Goal: Task Accomplishment & Management: Complete application form

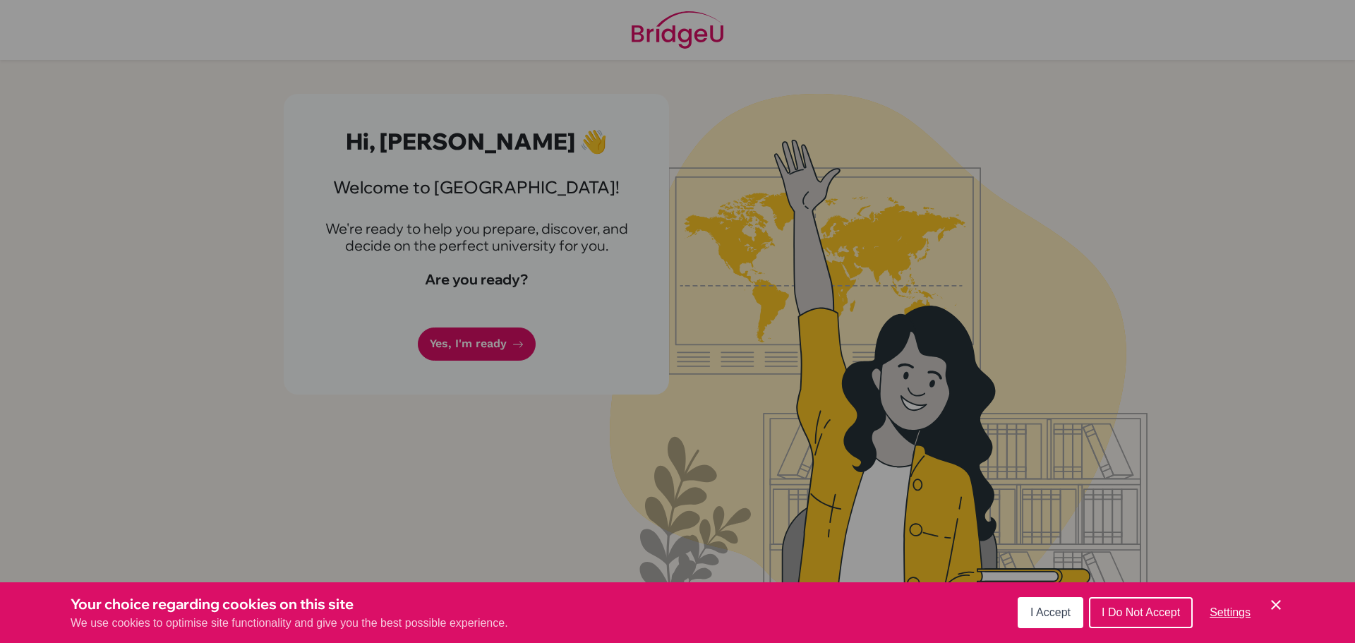
click at [1026, 611] on button "I Accept" at bounding box center [1051, 612] width 66 height 31
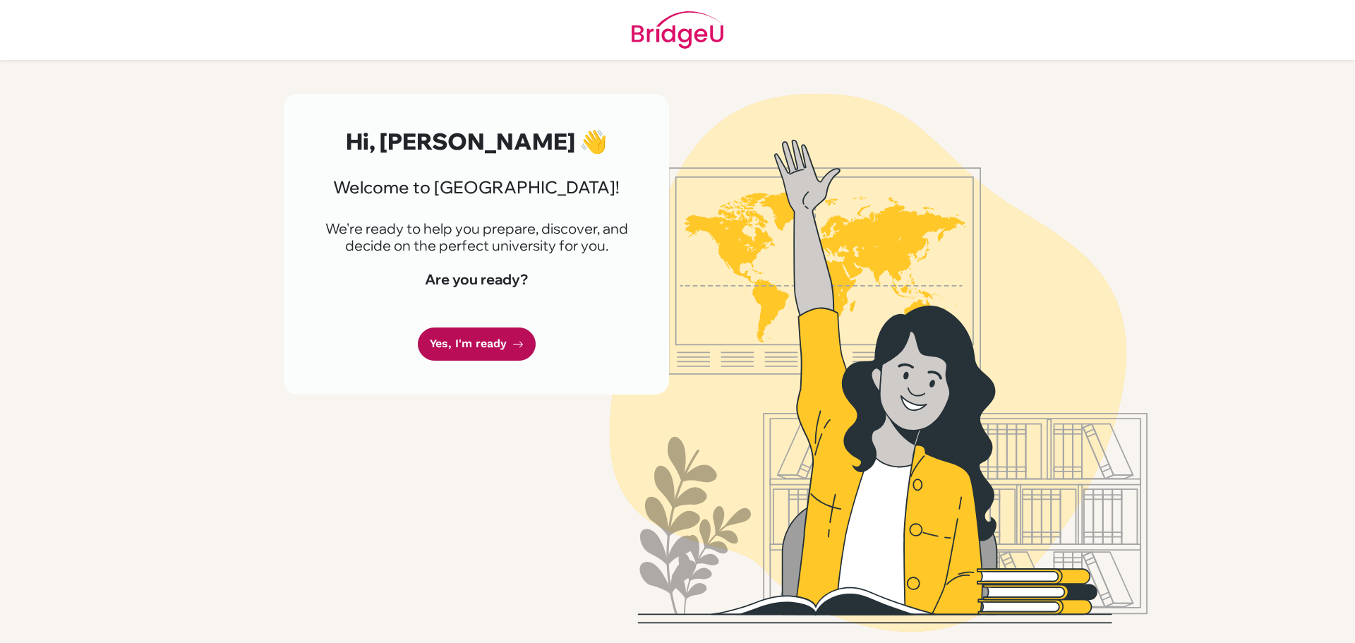
click at [469, 361] on link "Yes, I'm ready" at bounding box center [477, 344] width 118 height 33
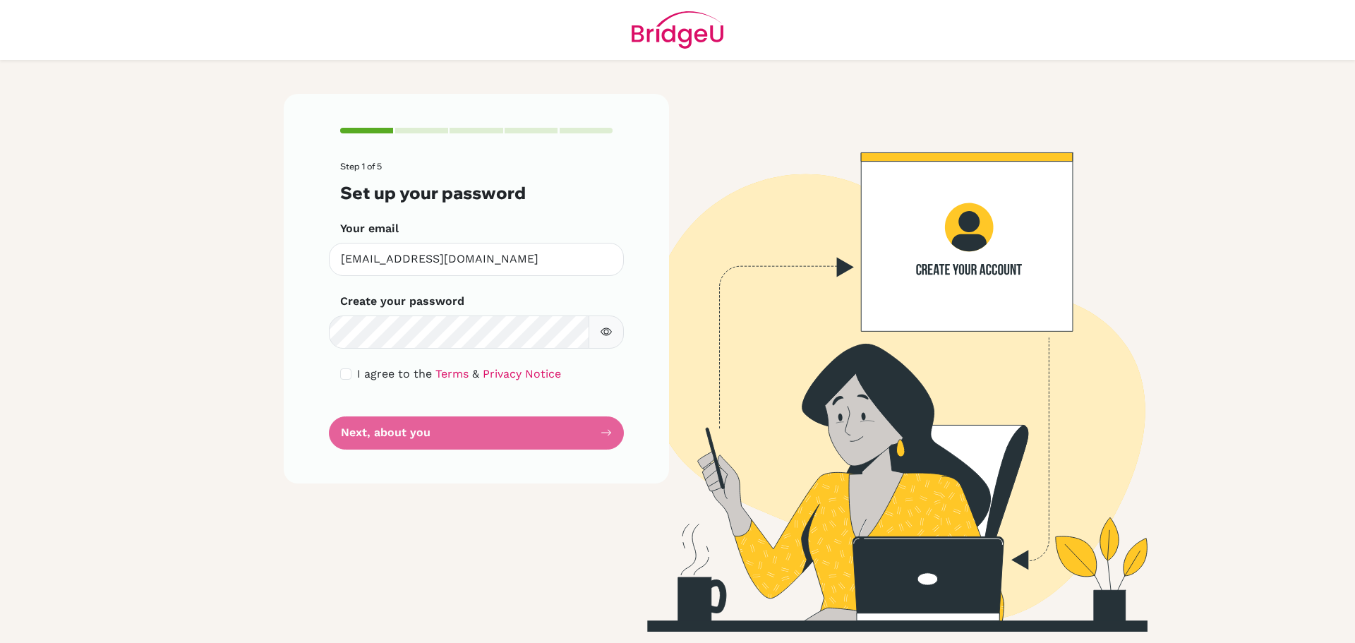
click at [313, 379] on div "Step 1 of 5 Set up your password Your email [EMAIL_ADDRESS][DOMAIN_NAME] Invali…" at bounding box center [476, 288] width 385 height 389
click at [350, 371] on input "checkbox" at bounding box center [345, 373] width 11 height 11
checkbox input "true"
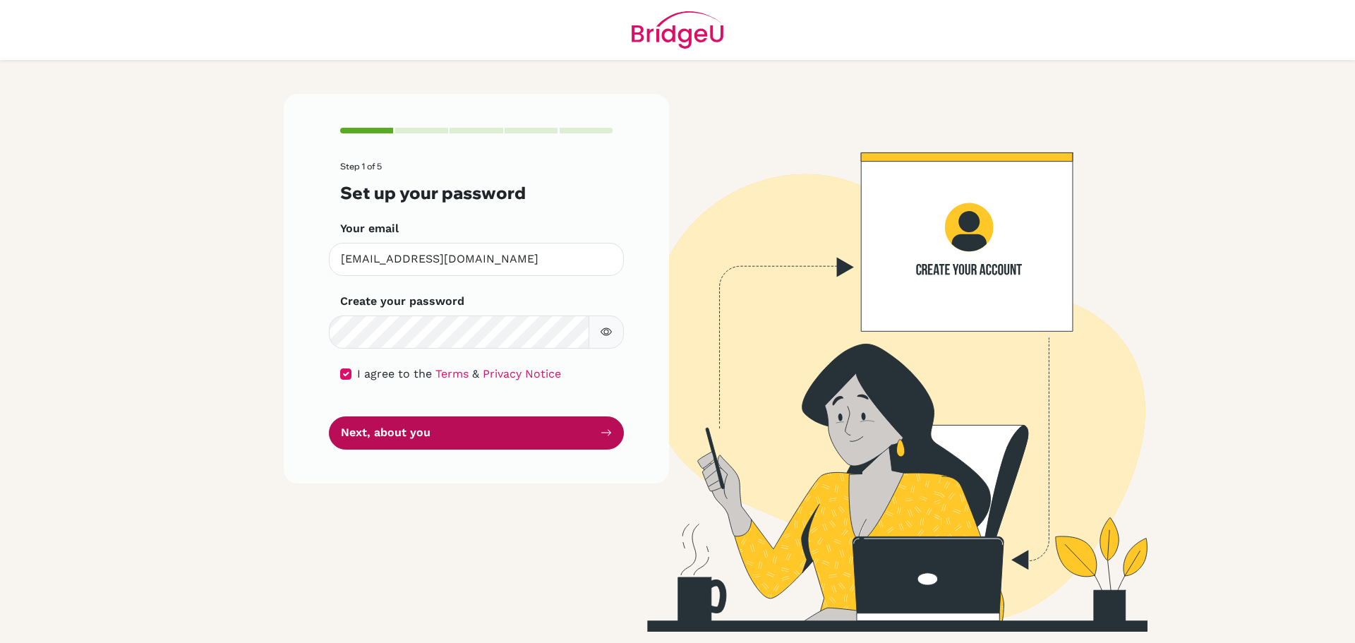
click at [443, 440] on button "Next, about you" at bounding box center [476, 432] width 295 height 33
